Goal: Find specific page/section: Find specific page/section

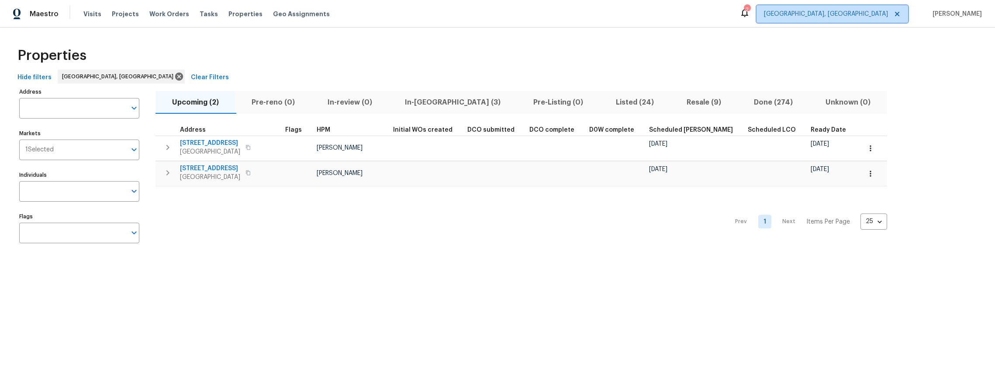
click at [901, 13] on icon at bounding box center [897, 13] width 7 height 7
click at [135, 149] on icon "Open" at bounding box center [134, 149] width 5 height 3
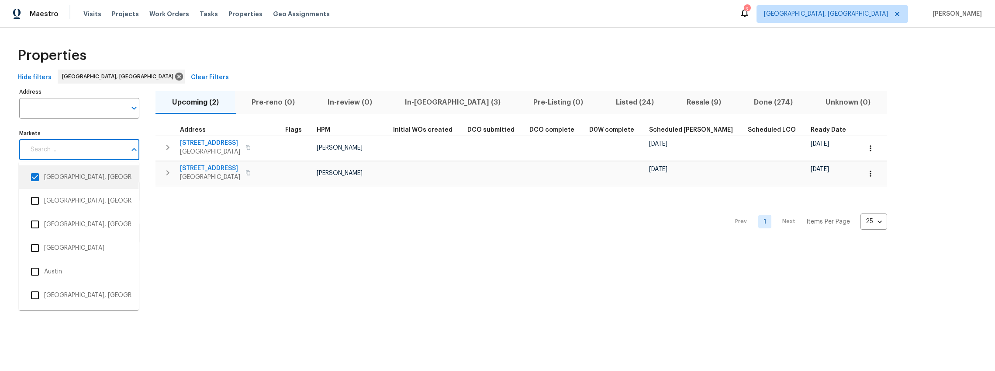
click at [35, 177] on input "checkbox" at bounding box center [35, 177] width 18 height 18
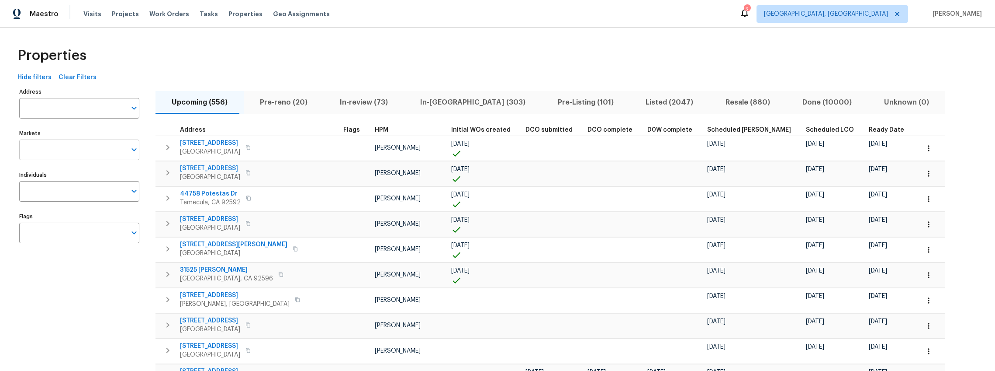
click at [104, 147] on input "Markets" at bounding box center [72, 149] width 107 height 21
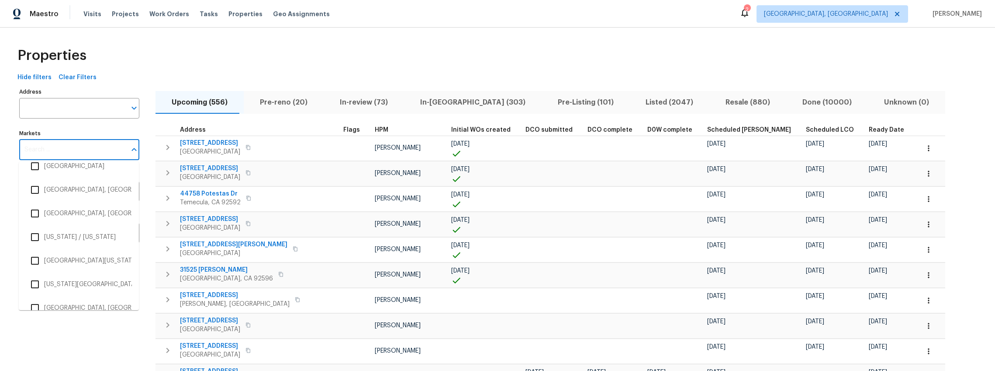
scroll to position [1117, 0]
click at [92, 239] on li "New York / New Jersey" at bounding box center [79, 239] width 106 height 18
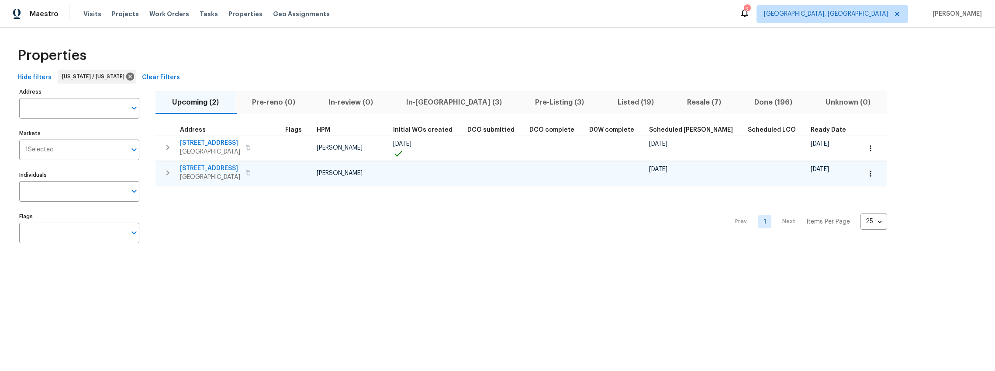
click at [214, 165] on span "38 Warrenville Rd" at bounding box center [210, 168] width 60 height 9
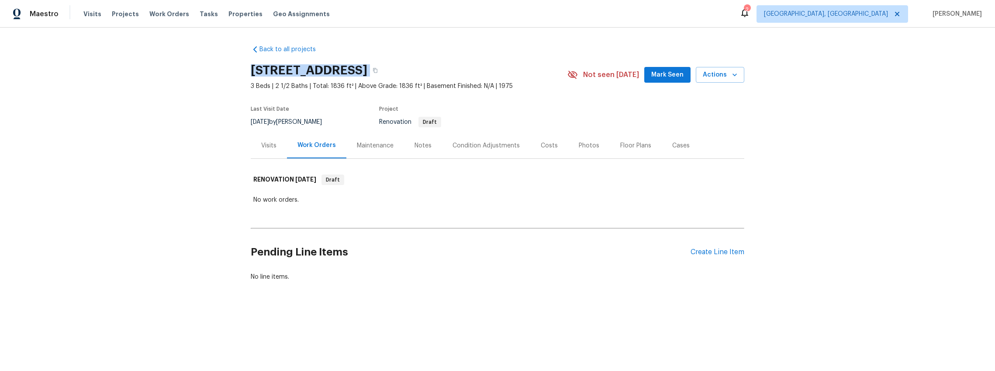
drag, startPoint x: 248, startPoint y: 71, endPoint x: 488, endPoint y: 60, distance: 240.1
click at [488, 60] on div "Back to all projects 38 Warrenville Rd, Middlesex, NJ 08846 3 Beds | 2 1/2 Bath…" at bounding box center [497, 184] width 995 height 313
copy div "38 Warrenville Rd, Middlesex, NJ 08846"
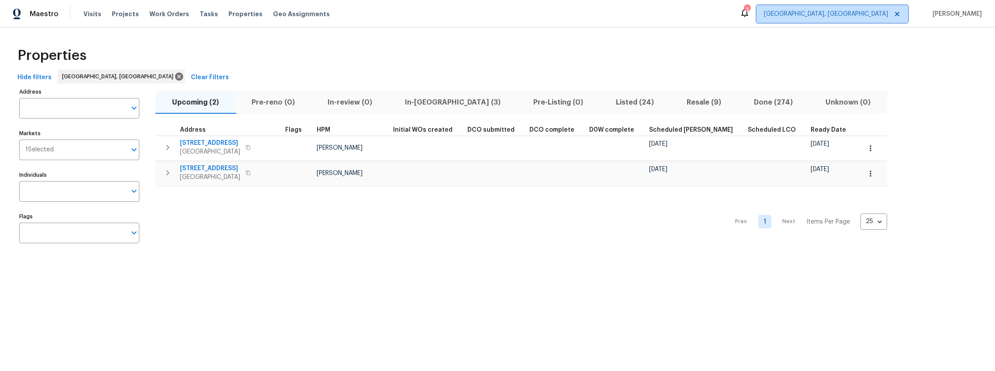
click at [901, 12] on icon at bounding box center [897, 13] width 7 height 7
click at [901, 15] on icon at bounding box center [897, 13] width 7 height 7
click at [901, 11] on icon at bounding box center [897, 13] width 7 height 7
click at [133, 153] on icon "Open" at bounding box center [134, 149] width 10 height 10
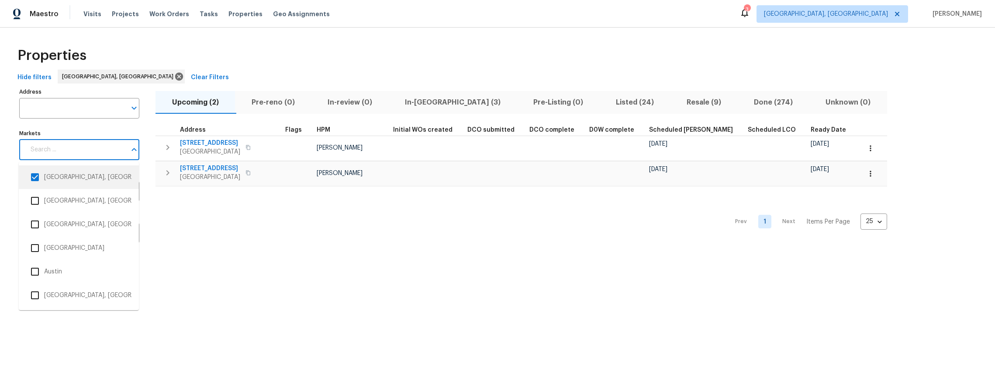
click at [36, 175] on input "checkbox" at bounding box center [35, 177] width 18 height 18
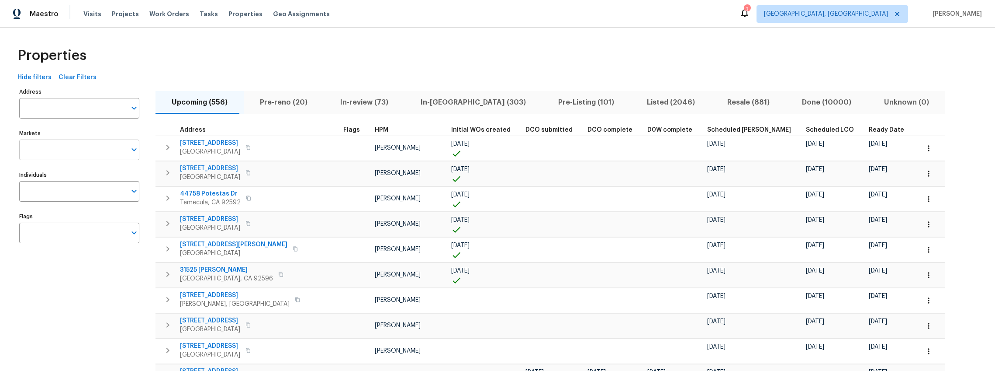
click at [108, 150] on input "Markets" at bounding box center [72, 149] width 107 height 21
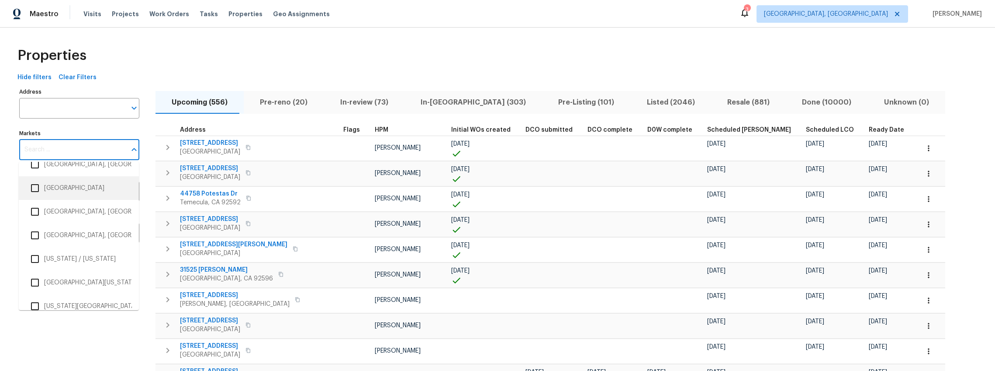
scroll to position [1101, 0]
click at [55, 255] on li "New York / New Jersey" at bounding box center [79, 256] width 106 height 18
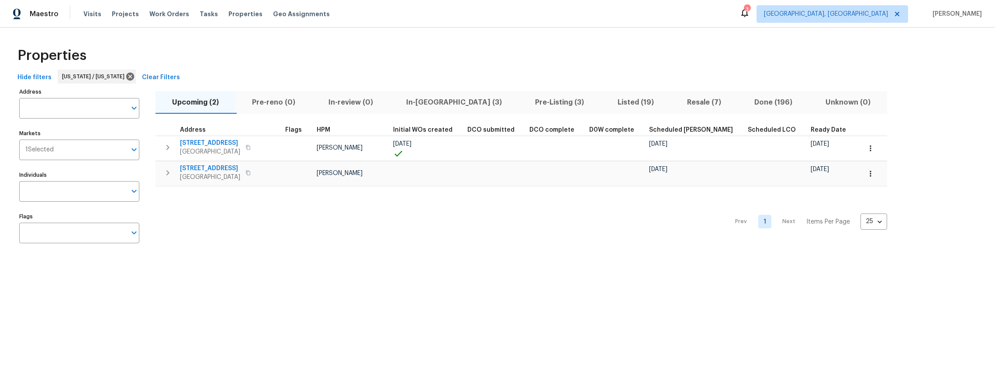
click at [268, 100] on span "Pre-reno (0)" at bounding box center [274, 102] width 66 height 12
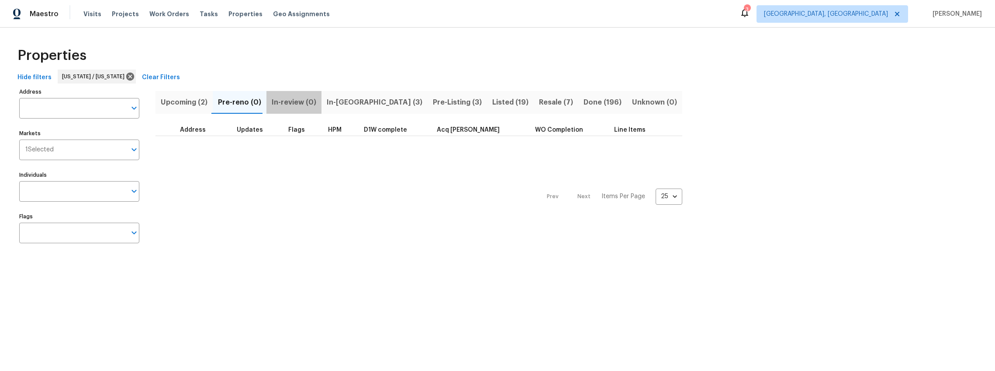
click at [298, 101] on span "In-review (0)" at bounding box center [294, 102] width 45 height 12
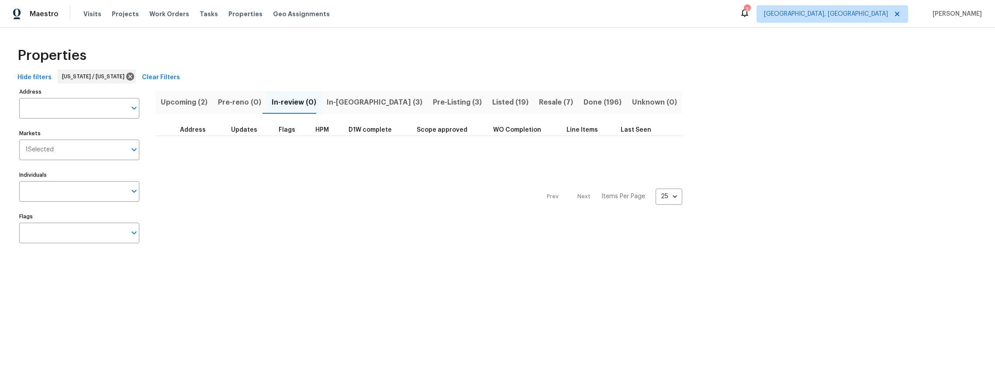
click at [333, 99] on span "In-reno (3)" at bounding box center [375, 102] width 96 height 12
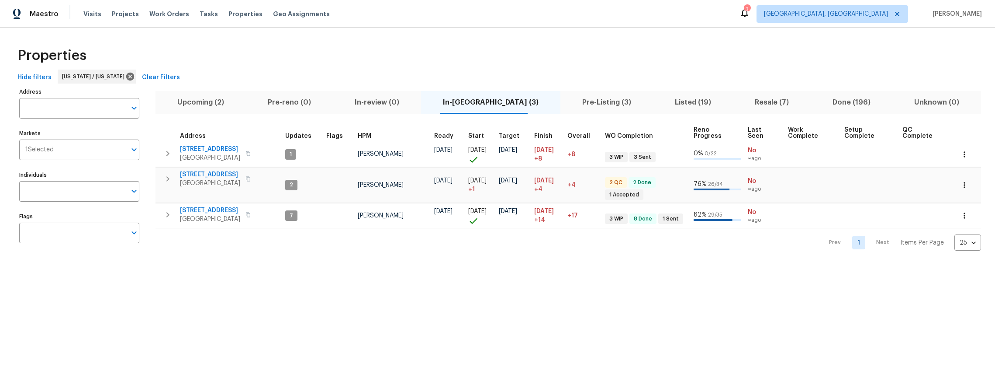
click at [584, 102] on span "Pre-Listing (3)" at bounding box center [607, 102] width 82 height 12
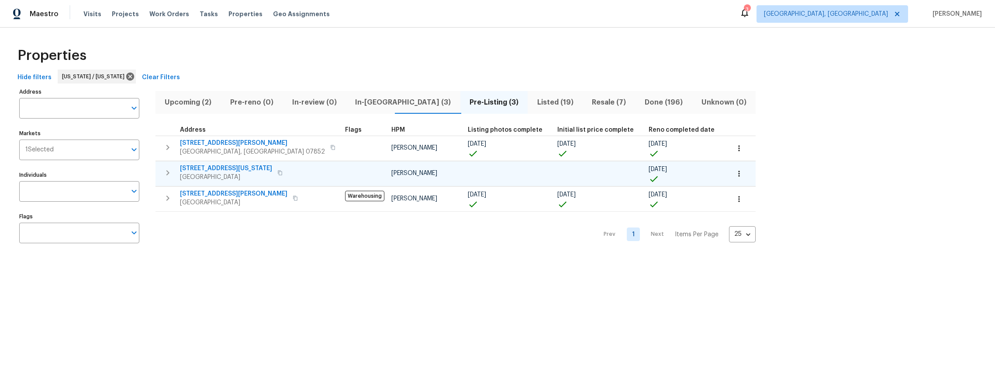
click at [225, 169] on span "[STREET_ADDRESS][US_STATE]" at bounding box center [226, 168] width 92 height 9
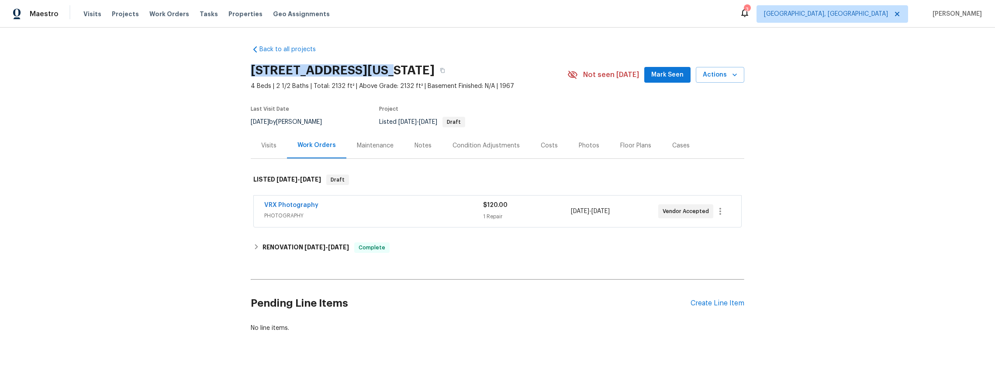
drag, startPoint x: 374, startPoint y: 72, endPoint x: 246, endPoint y: 73, distance: 128.0
click at [246, 73] on div "Back to all projects [STREET_ADDRESS][US_STATE] 4 Beds | 2 1/2 Baths | Total: 2…" at bounding box center [497, 199] width 995 height 343
copy h2 "[STREET_ADDRESS][US_STATE]"
